Goal: Task Accomplishment & Management: Use online tool/utility

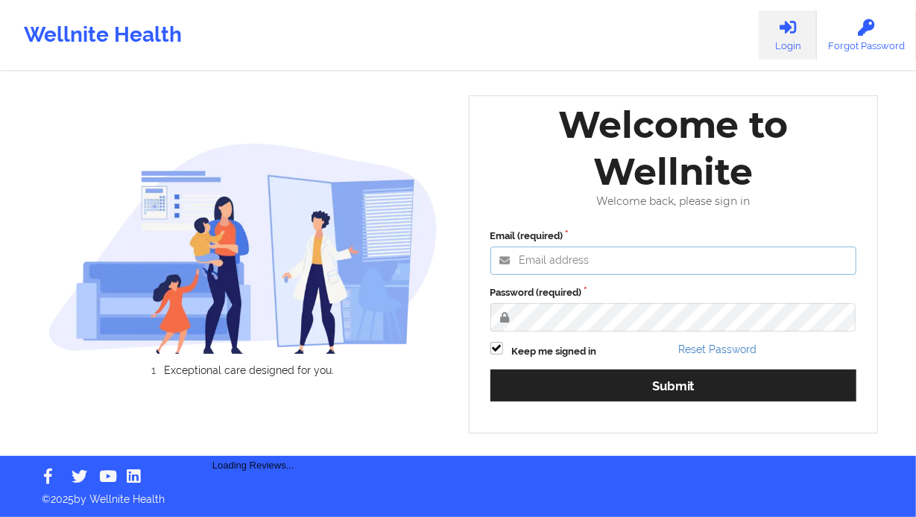
click at [733, 252] on input "Email (required)" at bounding box center [673, 261] width 367 height 28
type input "[EMAIL_ADDRESS][DOMAIN_NAME]"
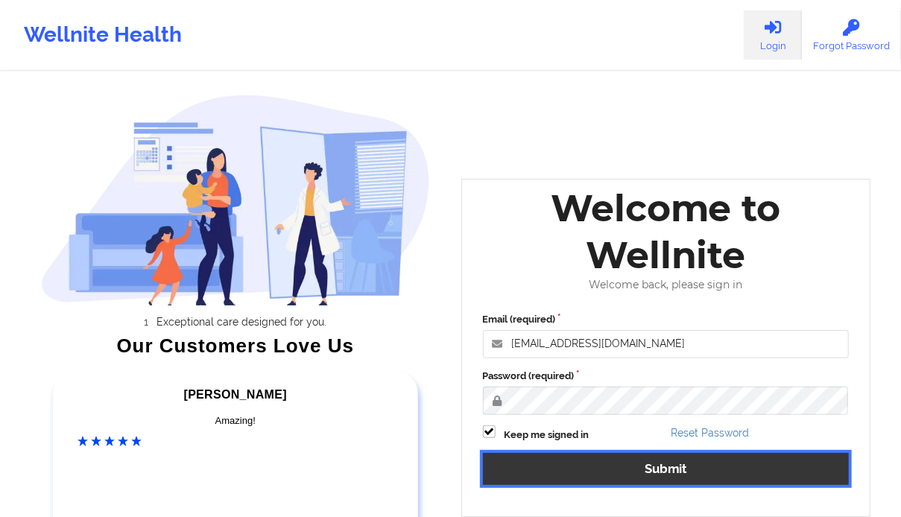
click at [580, 474] on button "Submit" at bounding box center [666, 469] width 367 height 32
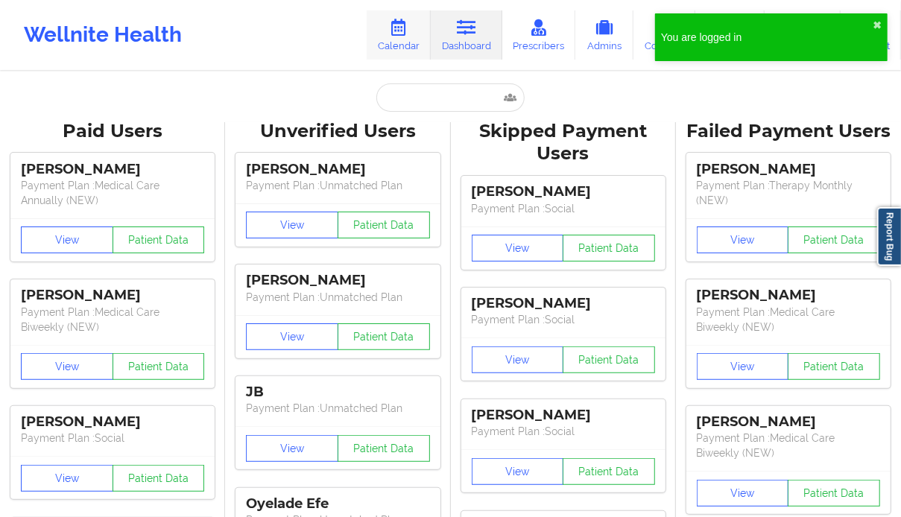
click at [407, 37] on link "Calendar" at bounding box center [399, 34] width 64 height 49
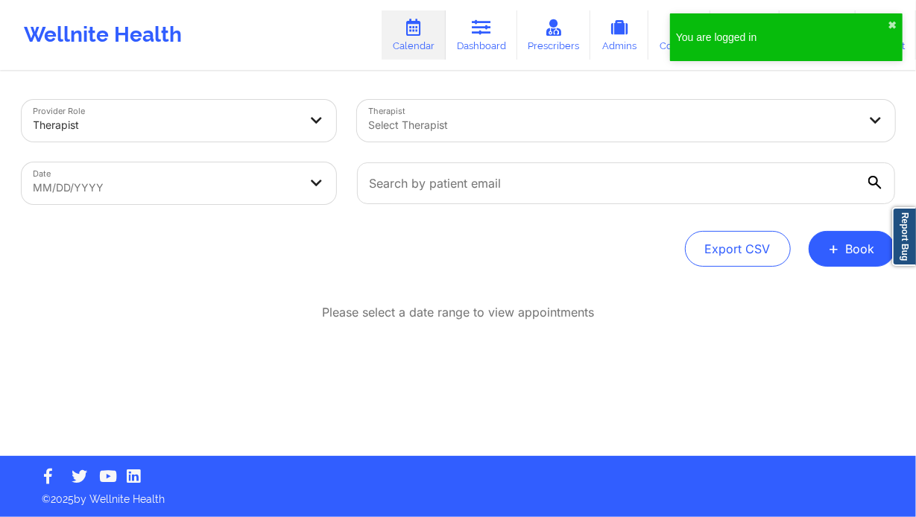
click at [586, 136] on div "Select Therapist" at bounding box center [608, 121] width 502 height 42
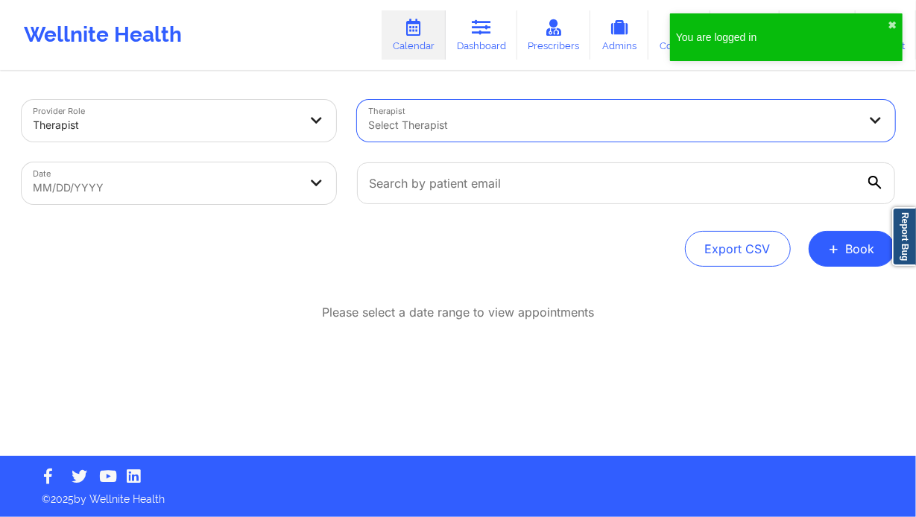
click at [586, 134] on div "Select Therapist" at bounding box center [608, 121] width 502 height 42
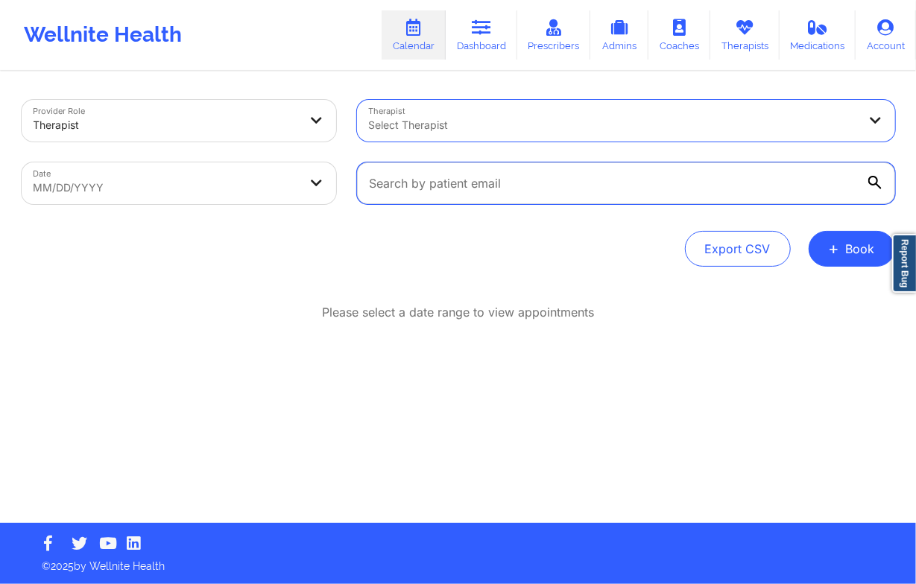
click at [445, 164] on input "text" at bounding box center [626, 183] width 538 height 42
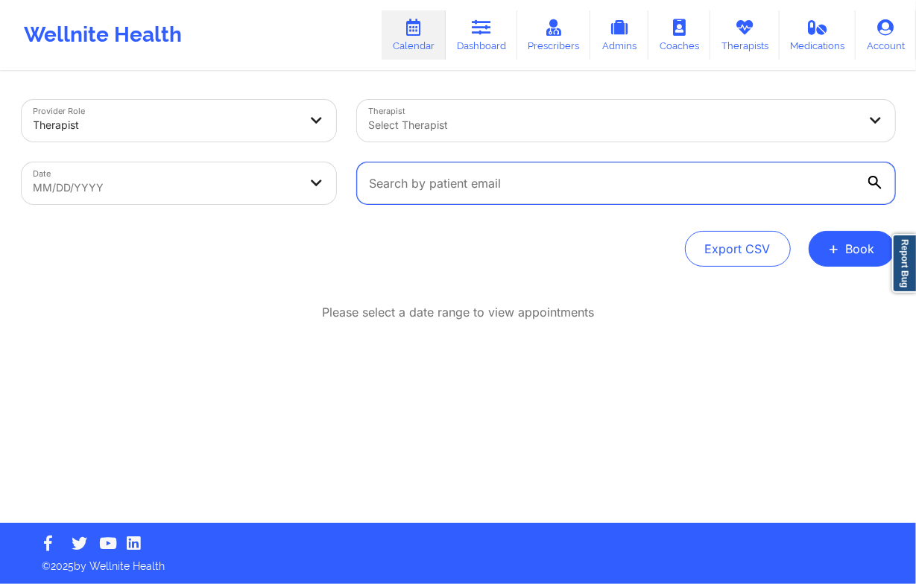
type input "[PERSON_NAME][EMAIL_ADDRESS][DOMAIN_NAME]"
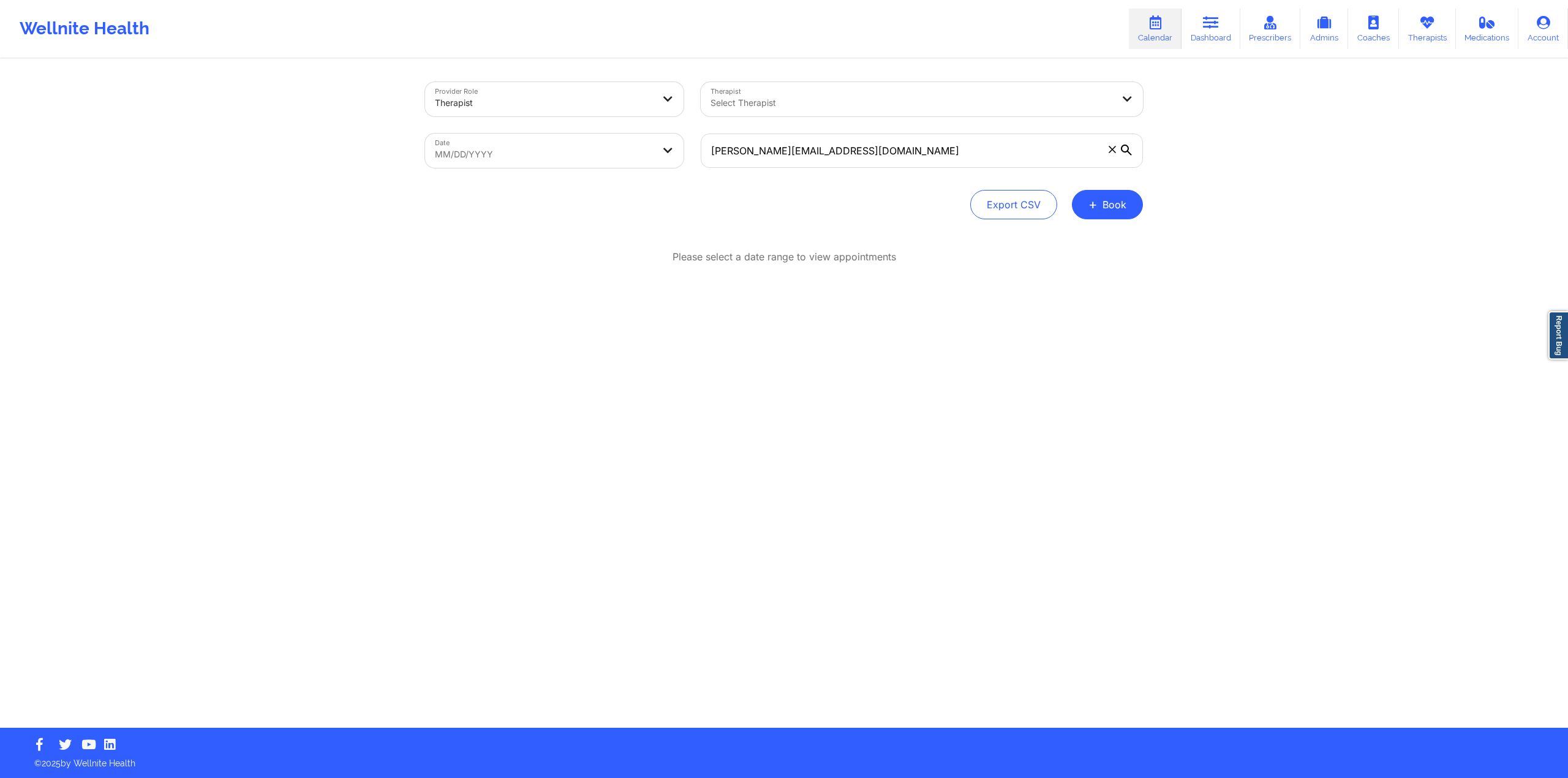
click at [752, 153] on div "Provider Role Therapist Therapist Select Therapist Date MM/DD/[PERSON_NAME] [PE…" at bounding box center [784, 364] width 1568 height 728
click at [752, 146] on input "[PERSON_NAME][EMAIL_ADDRESS][DOMAIN_NAME]" at bounding box center [922, 151] width 442 height 35
click at [752, 146] on icon at bounding box center [1126, 150] width 11 height 11
click at [752, 146] on input "[PERSON_NAME][EMAIL_ADDRESS][DOMAIN_NAME]" at bounding box center [922, 151] width 442 height 35
click at [752, 146] on icon at bounding box center [1126, 150] width 11 height 11
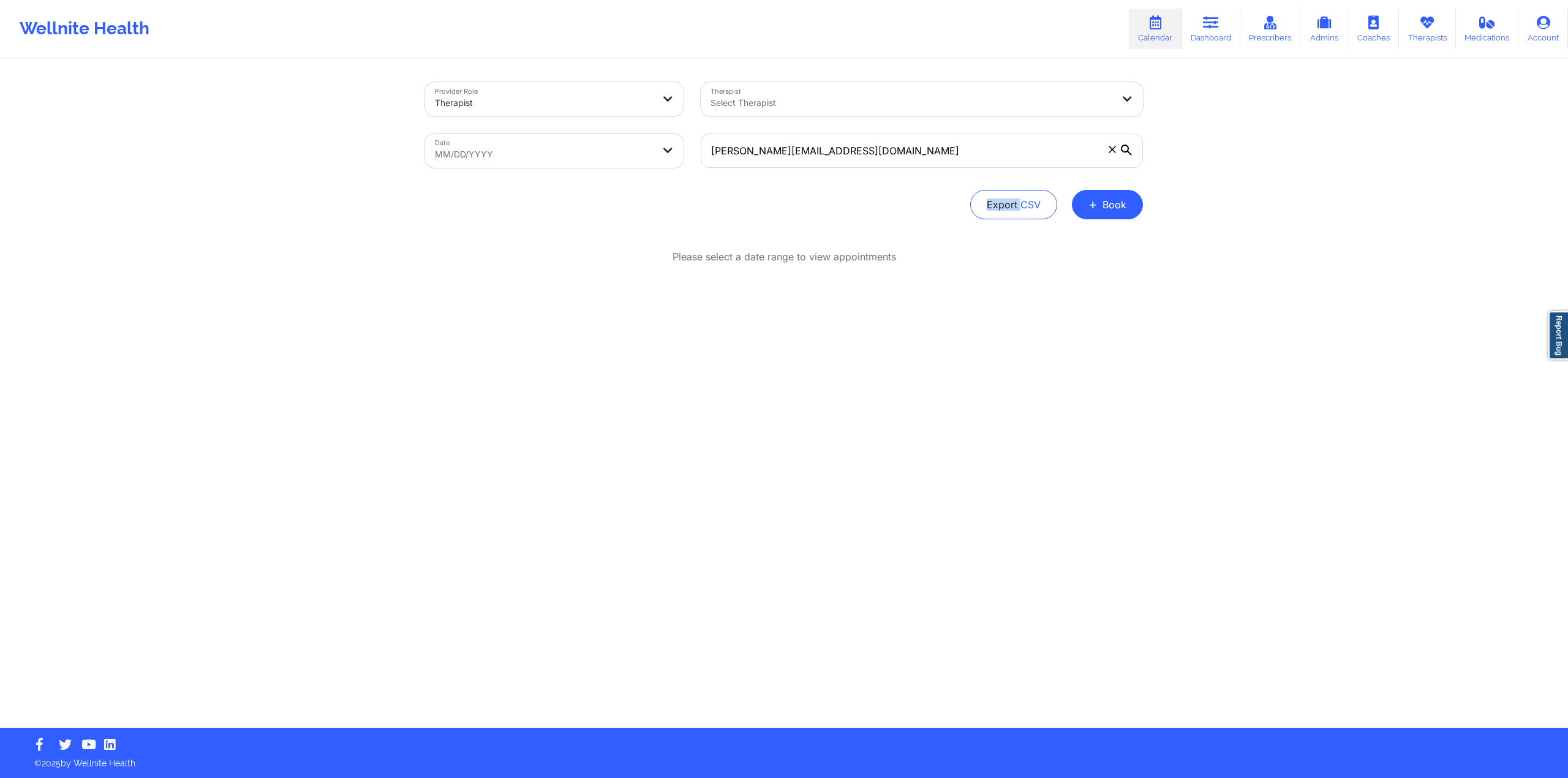
click at [752, 146] on input "[PERSON_NAME][EMAIL_ADDRESS][DOMAIN_NAME]" at bounding box center [922, 151] width 442 height 35
click at [752, 146] on icon at bounding box center [1126, 150] width 11 height 11
click at [752, 146] on input "[PERSON_NAME][EMAIL_ADDRESS][DOMAIN_NAME]" at bounding box center [922, 151] width 442 height 35
click at [752, 164] on div "Provider Role Therapist Therapist Select Therapist Date MM/DD/[PERSON_NAME] [PE…" at bounding box center [784, 364] width 1568 height 728
select select "2025-7"
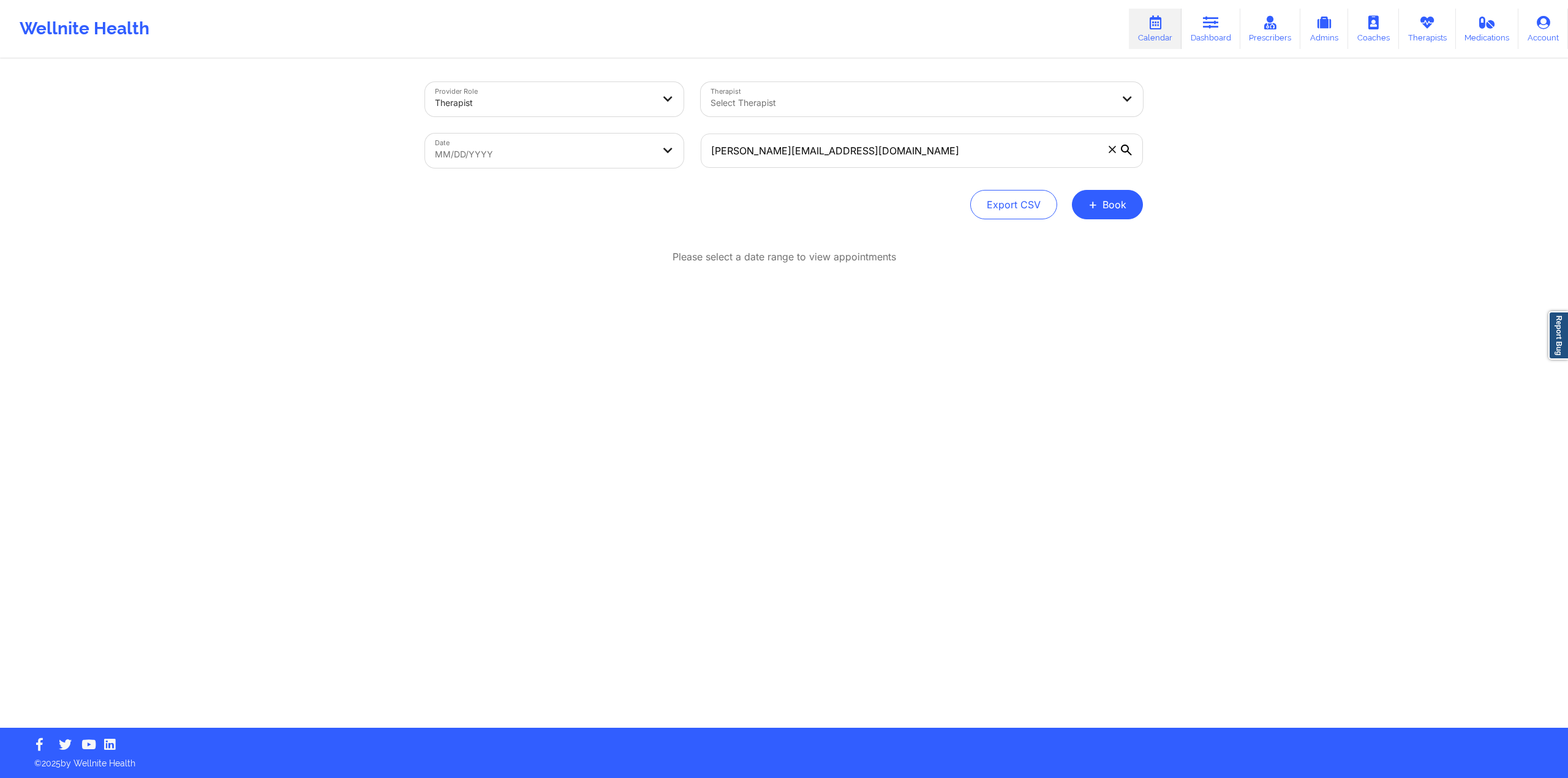
select select "2025-8"
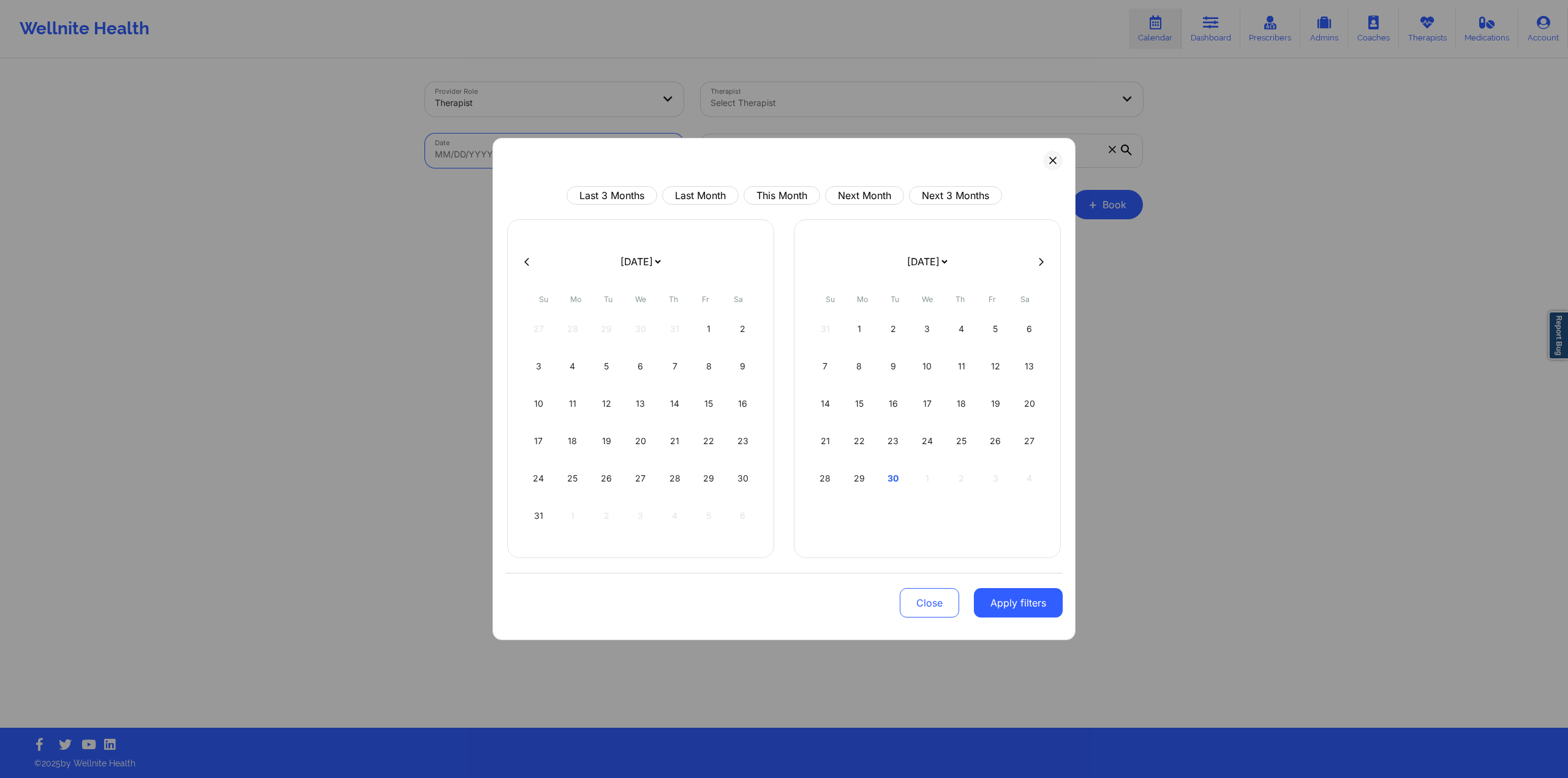
click at [515, 157] on body "Wellnite Health Calendar Dashboard Prescribers Admins Coaches Therapists Medica…" at bounding box center [784, 389] width 1568 height 778
click at [752, 201] on button "This Month" at bounding box center [781, 195] width 76 height 18
select select "2025-8"
select select "2025-9"
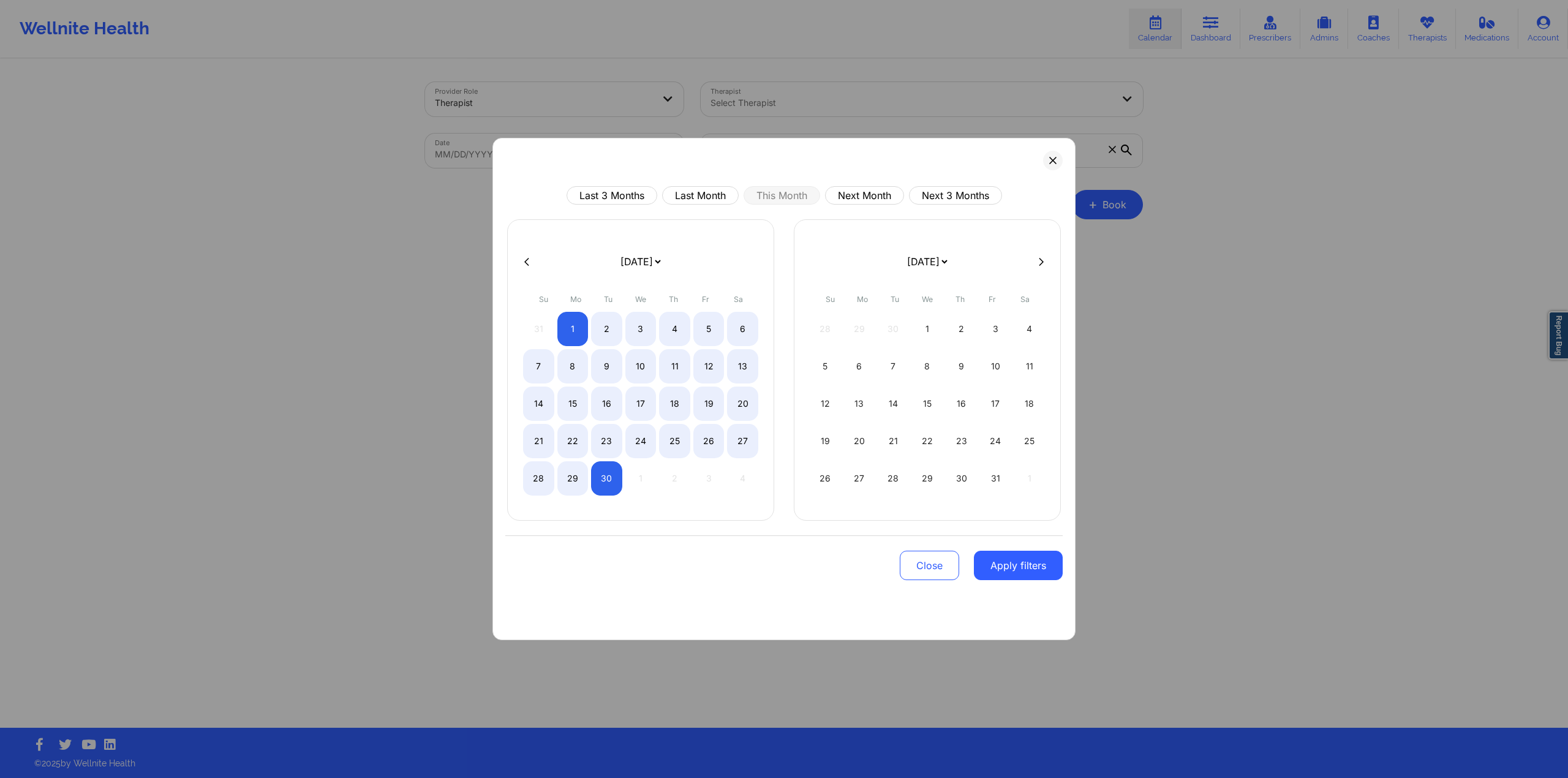
drag, startPoint x: 1038, startPoint y: 564, endPoint x: 1155, endPoint y: 574, distance: 117.4
click at [752, 424] on button "Apply filters" at bounding box center [1018, 566] width 89 height 30
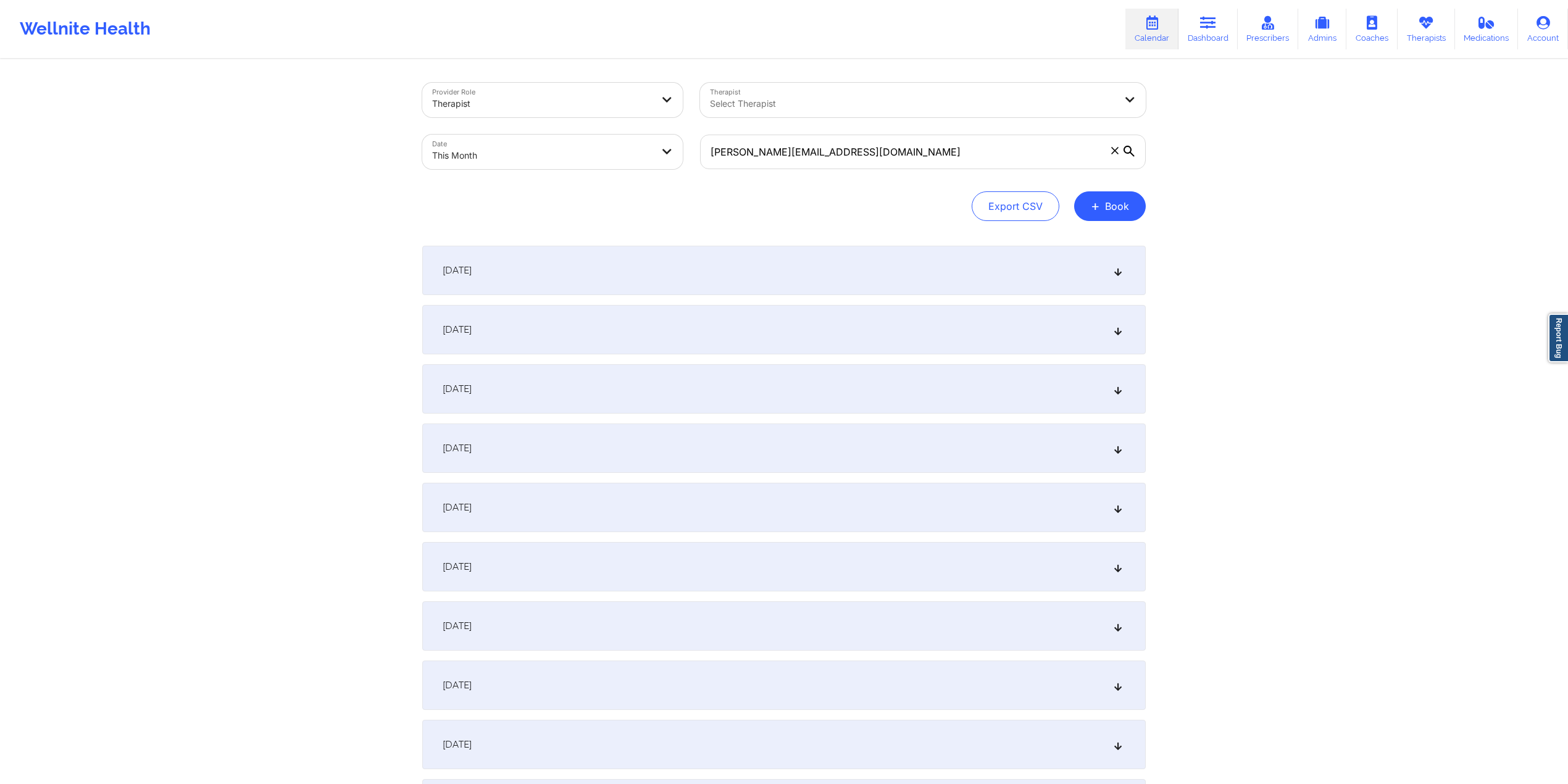
click at [758, 146] on input "[PERSON_NAME][EMAIL_ADDRESS][DOMAIN_NAME]" at bounding box center [923, 152] width 446 height 35
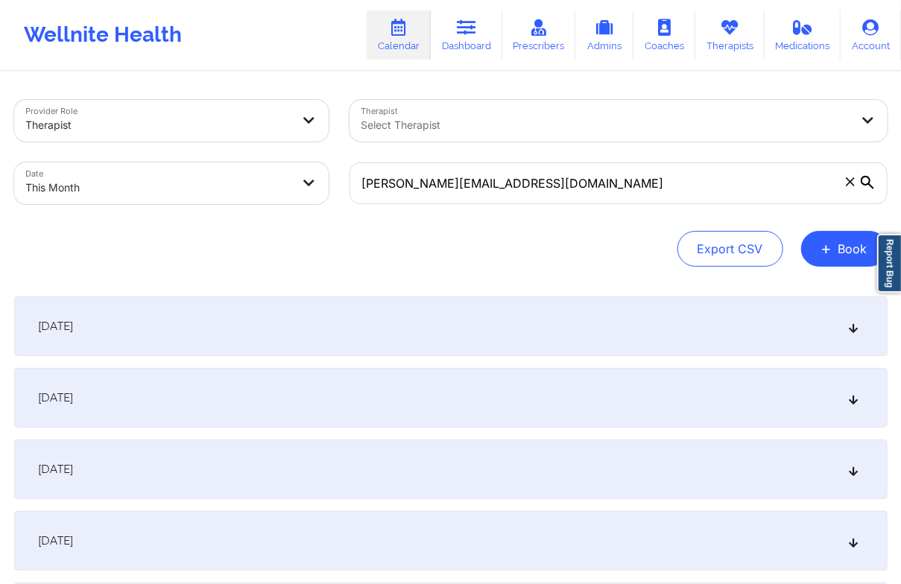
click at [134, 188] on body "Wellnite Health Calendar Dashboard Prescribers Admins Coaches Therapists Medica…" at bounding box center [450, 292] width 901 height 584
select select "2025-8"
select select "2025-9"
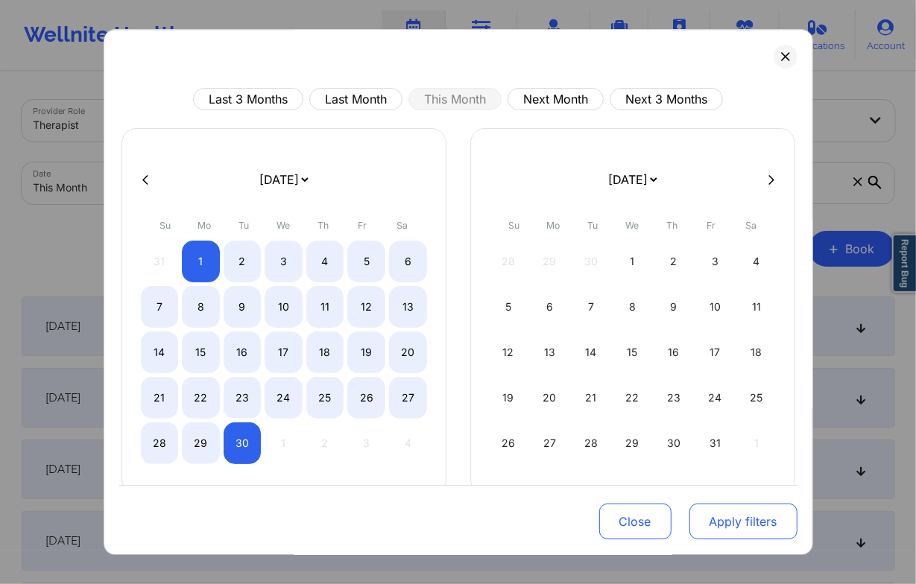
click at [746, 516] on button "Apply filters" at bounding box center [743, 522] width 108 height 36
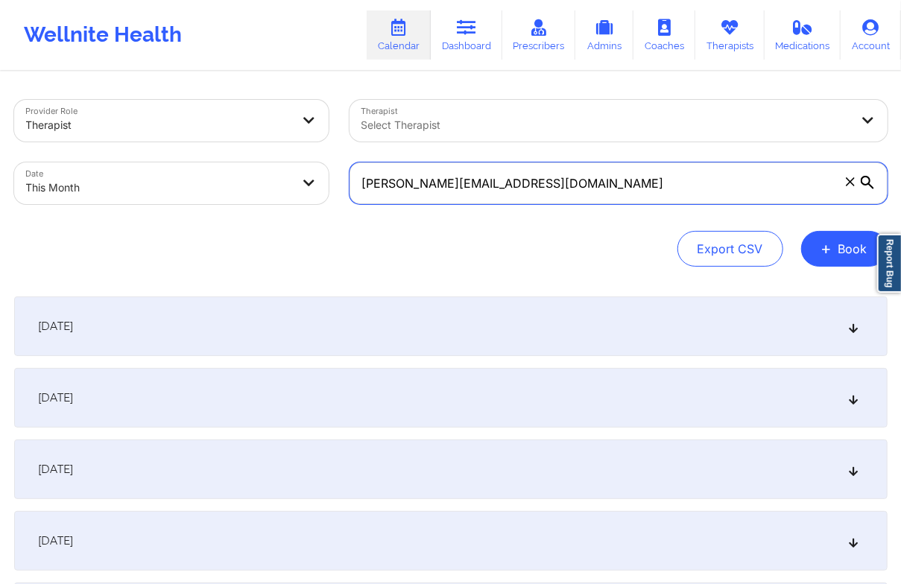
click at [794, 177] on input "[PERSON_NAME][EMAIL_ADDRESS][DOMAIN_NAME]" at bounding box center [618, 183] width 538 height 42
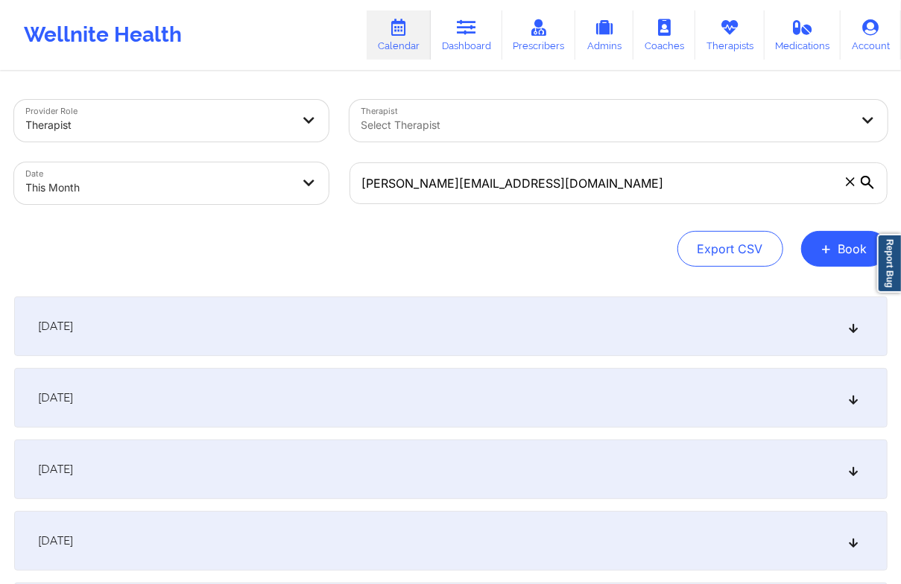
click at [870, 180] on icon at bounding box center [866, 182] width 13 height 13
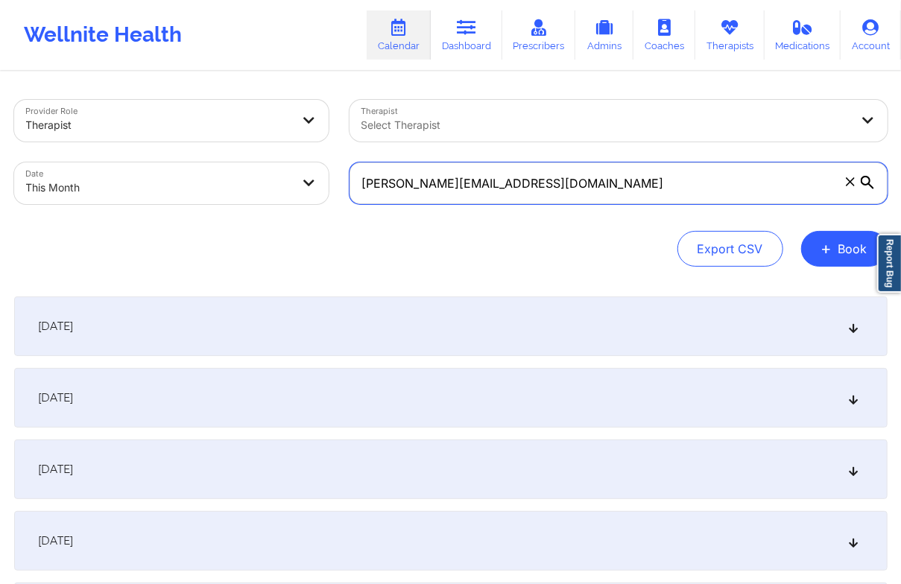
click at [870, 180] on input "[PERSON_NAME][EMAIL_ADDRESS][DOMAIN_NAME]" at bounding box center [618, 183] width 538 height 42
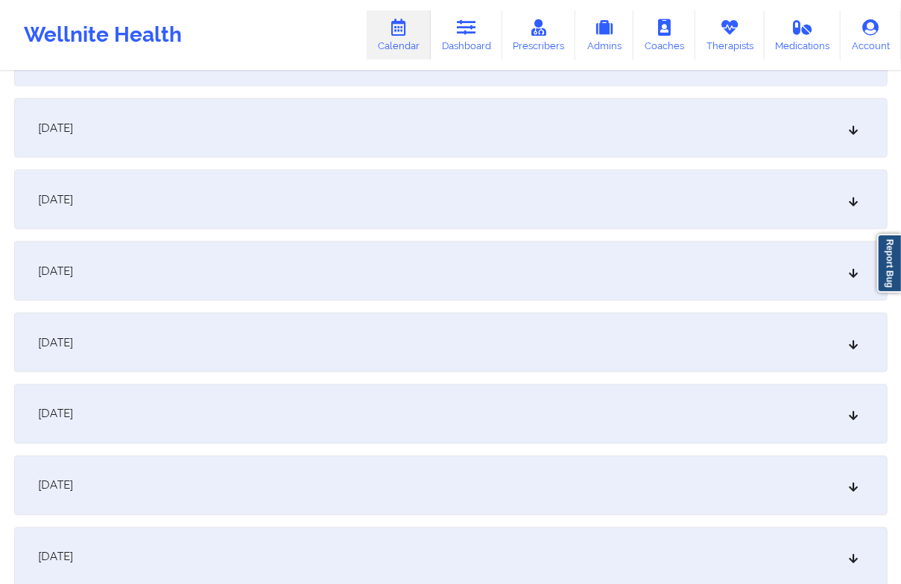
scroll to position [993, 0]
